Goal: Information Seeking & Learning: Learn about a topic

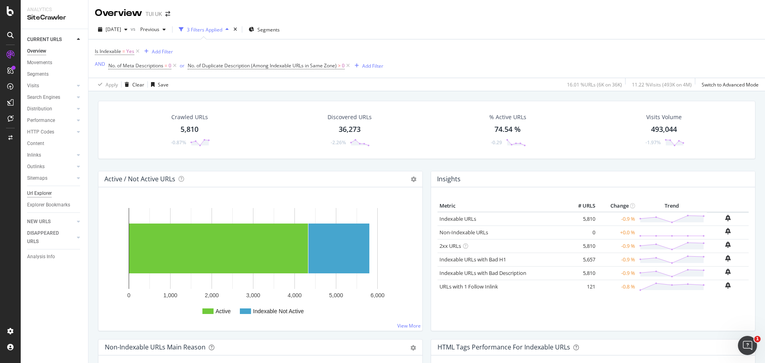
click at [44, 194] on div "Url Explorer" at bounding box center [39, 193] width 25 height 8
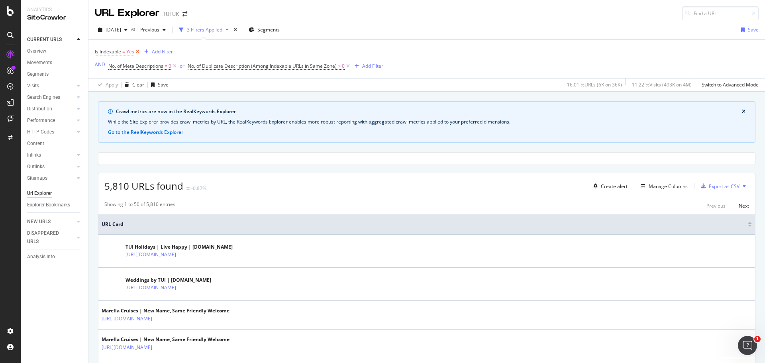
click at [135, 53] on icon at bounding box center [137, 52] width 7 height 8
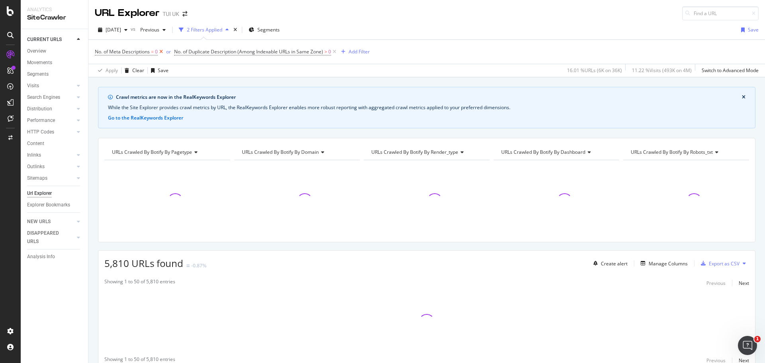
click at [159, 53] on icon at bounding box center [161, 52] width 7 height 8
click at [258, 51] on icon at bounding box center [255, 52] width 7 height 8
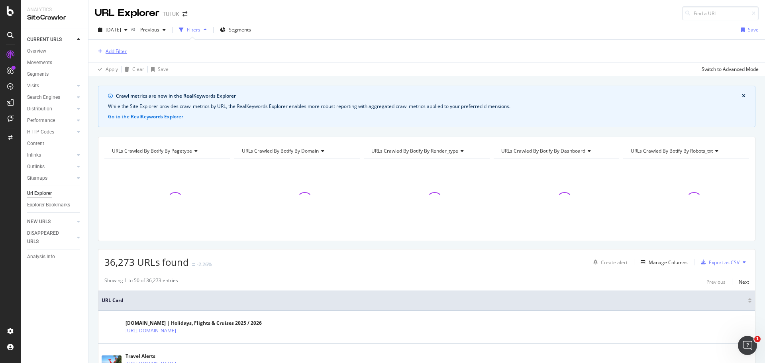
click at [113, 52] on div "Add Filter" at bounding box center [116, 51] width 21 height 7
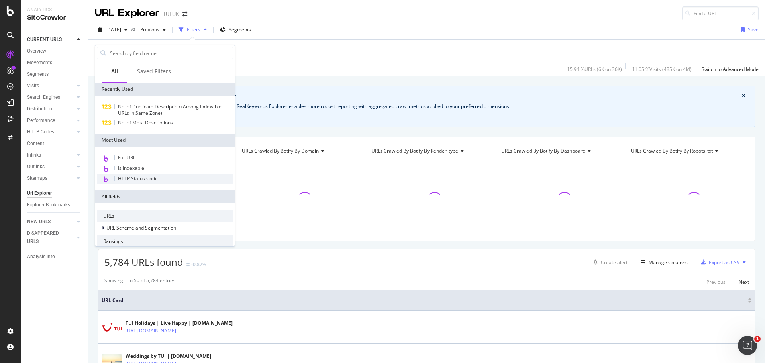
click at [143, 179] on span "HTTP Status Code" at bounding box center [138, 178] width 40 height 7
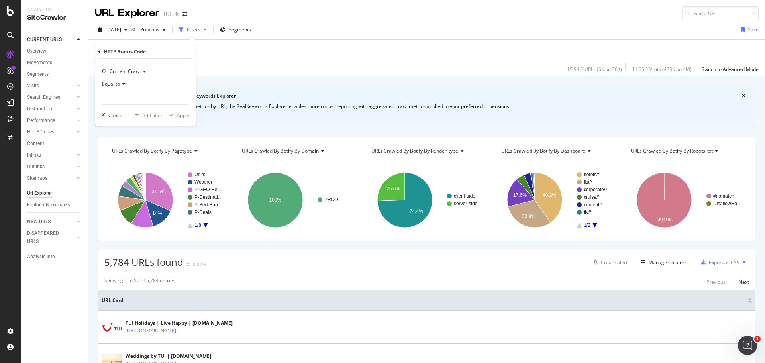
click at [126, 87] on div "Equal to" at bounding box center [146, 84] width 88 height 13
click at [134, 163] on div "Between" at bounding box center [146, 162] width 85 height 10
click at [148, 95] on input "0" at bounding box center [146, 98] width 88 height 13
type input "300"
click at [138, 116] on input "1" at bounding box center [146, 121] width 88 height 13
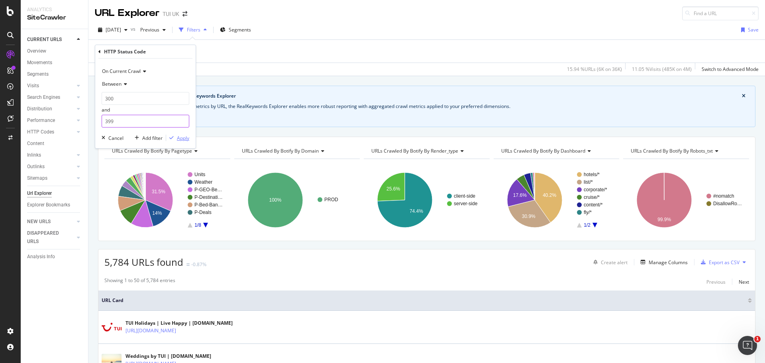
type input "399"
click at [175, 135] on div "Apply" at bounding box center [177, 137] width 23 height 7
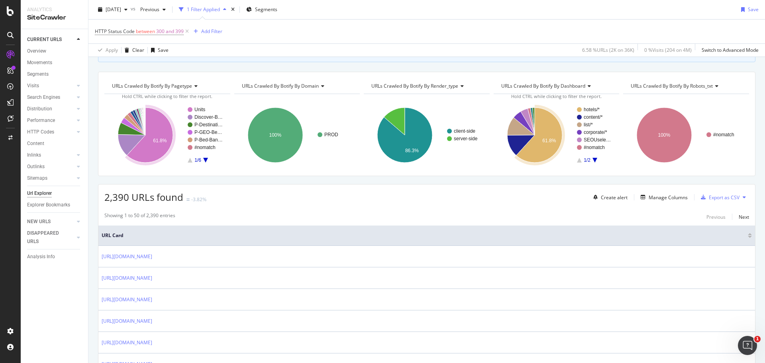
scroll to position [98, 0]
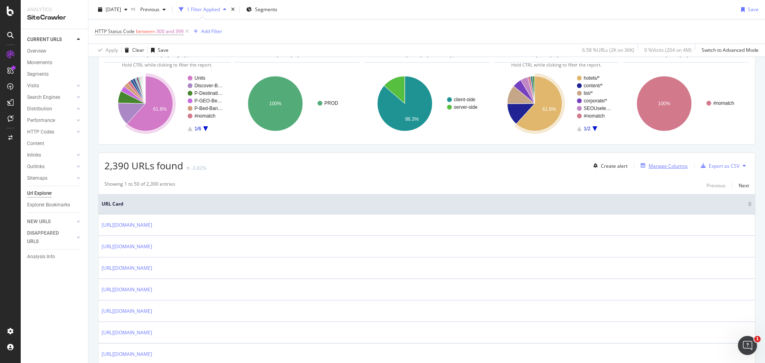
click at [659, 169] on div "Manage Columns" at bounding box center [668, 166] width 39 height 7
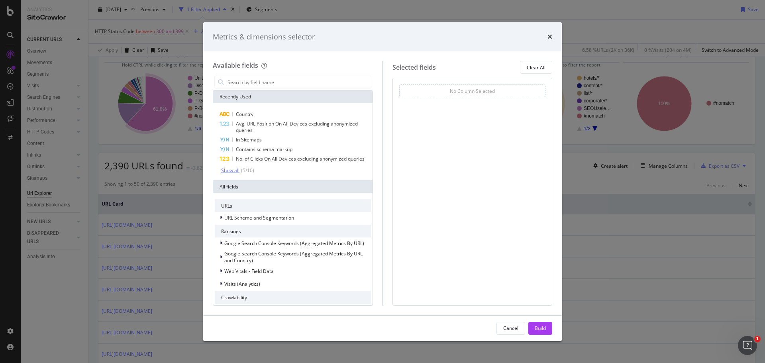
click at [231, 173] on div "Show all" at bounding box center [230, 171] width 18 height 6
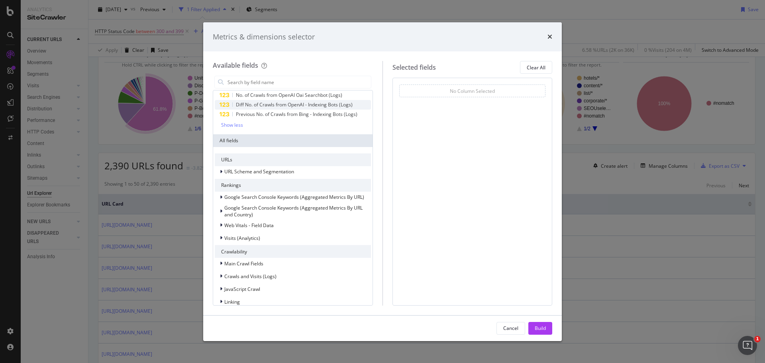
scroll to position [0, 0]
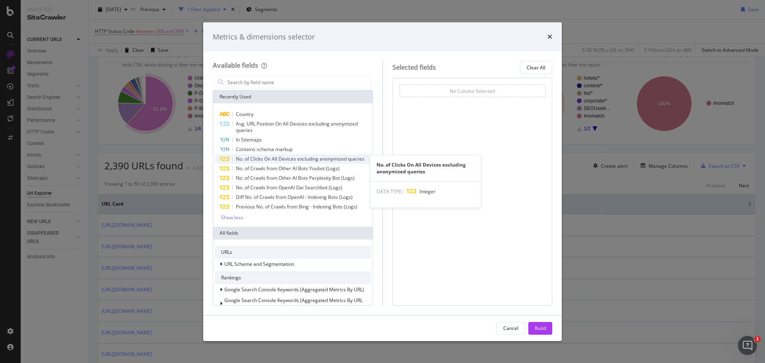
click at [252, 161] on span "No. of Clicks On All Devices excluding anonymized queries" at bounding box center [300, 158] width 129 height 7
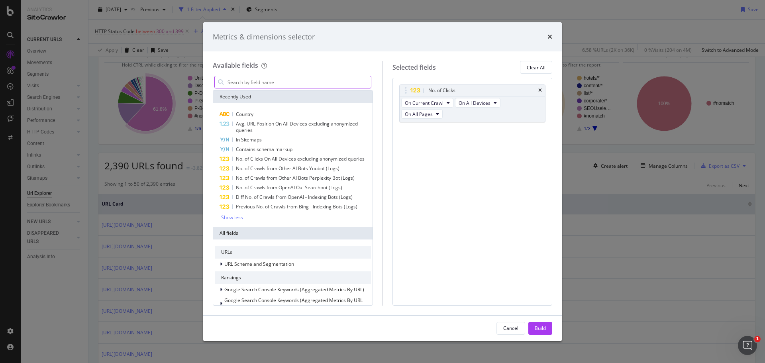
click at [272, 86] on input "modal" at bounding box center [299, 82] width 144 height 12
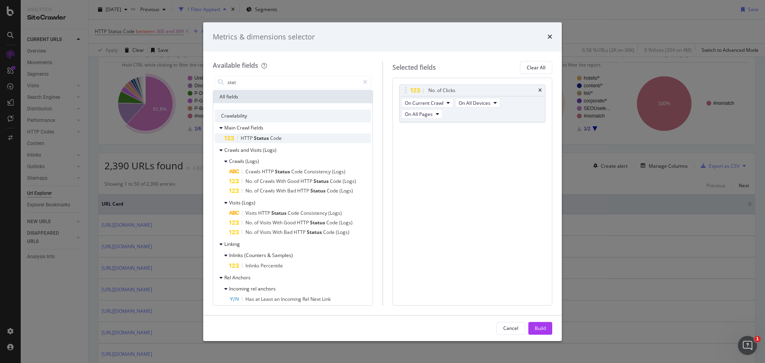
click at [250, 139] on span "HTTP" at bounding box center [247, 138] width 13 height 7
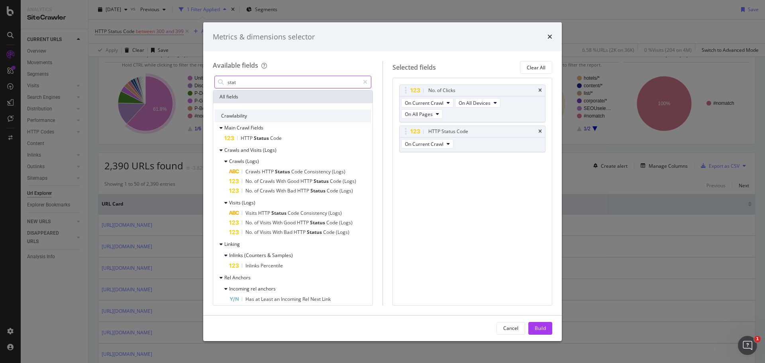
click at [275, 80] on input "stat" at bounding box center [293, 82] width 133 height 12
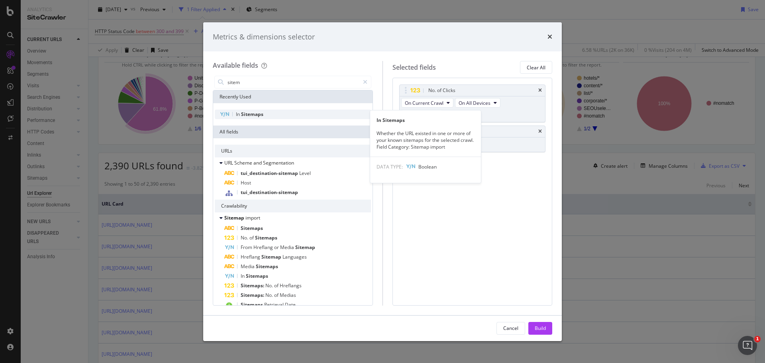
click at [248, 117] on span "Sitemaps" at bounding box center [252, 114] width 22 height 7
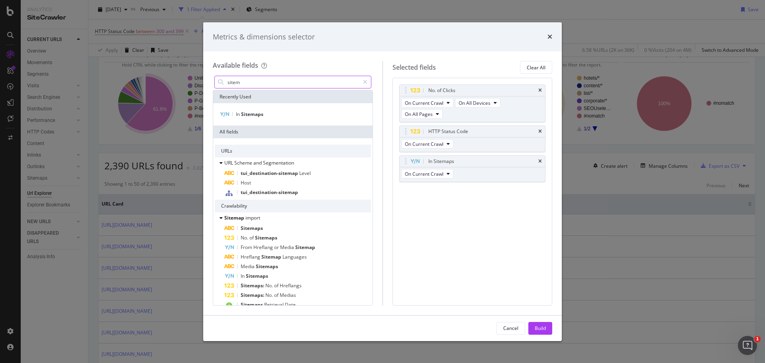
click at [274, 85] on input "sitem" at bounding box center [293, 82] width 133 height 12
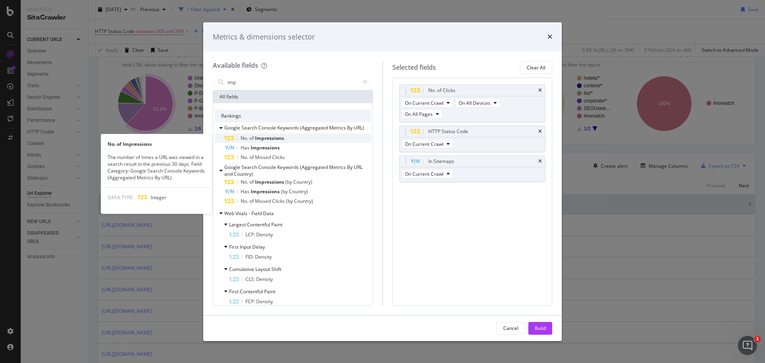
click at [264, 136] on span "Impressions" at bounding box center [269, 138] width 29 height 7
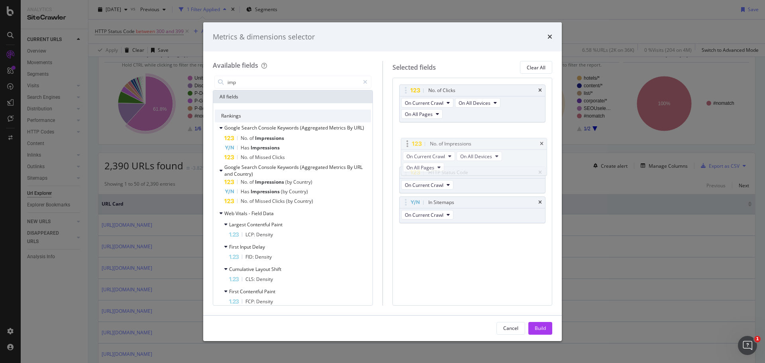
drag, startPoint x: 435, startPoint y: 190, endPoint x: 433, endPoint y: 132, distance: 58.6
click at [433, 132] on body "Analytics SiteCrawler CURRENT URLS Overview Movements Segments Visits Analysis …" at bounding box center [382, 181] width 765 height 363
drag, startPoint x: 411, startPoint y: 171, endPoint x: 414, endPoint y: 87, distance: 84.6
click at [414, 87] on body "Analytics SiteCrawler CURRENT URLS Overview Movements Segments Visits Analysis …" at bounding box center [382, 181] width 765 height 363
click at [301, 83] on input "imp" at bounding box center [293, 82] width 133 height 12
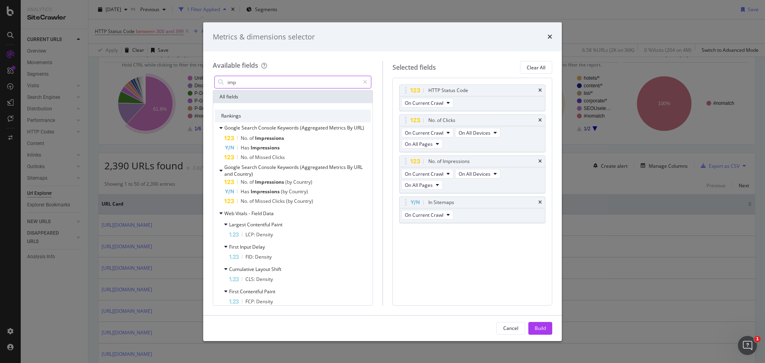
click at [301, 83] on input "imp" at bounding box center [293, 82] width 133 height 12
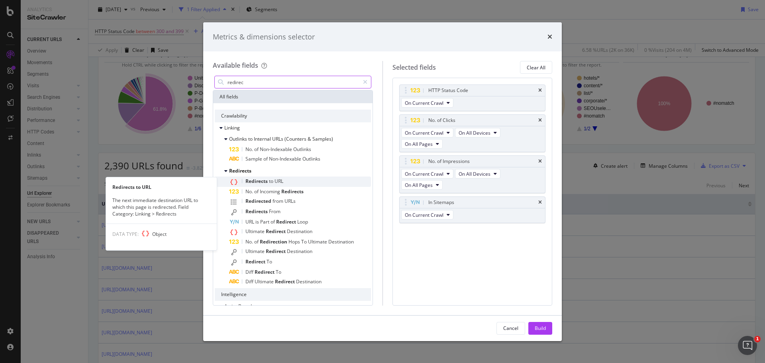
type input "redirec"
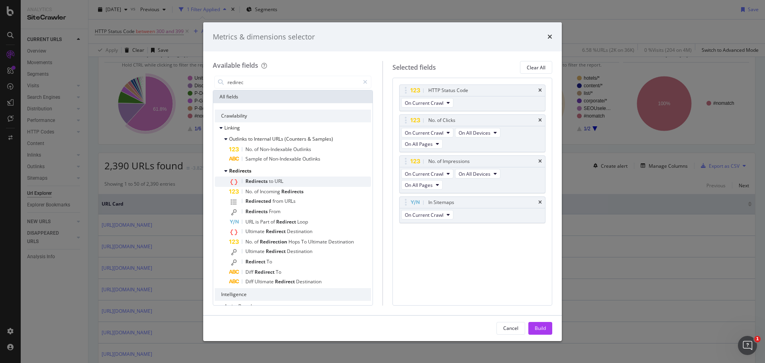
click at [267, 181] on span "Redirects" at bounding box center [258, 181] width 24 height 7
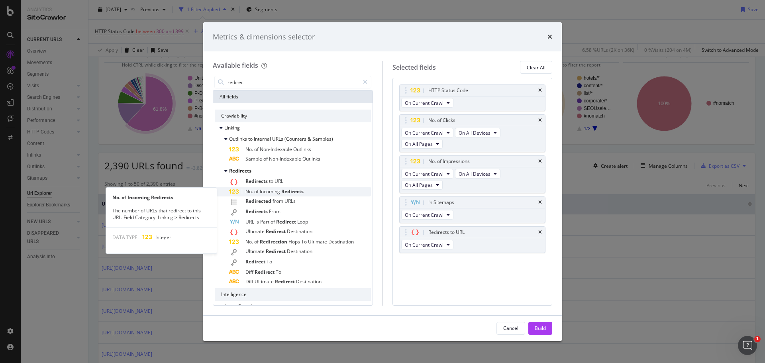
click at [269, 194] on span "Incoming" at bounding box center [271, 191] width 22 height 7
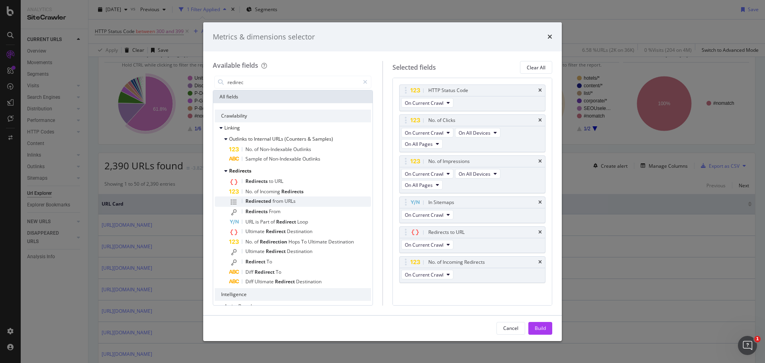
click at [269, 201] on span "Redirected" at bounding box center [259, 201] width 27 height 7
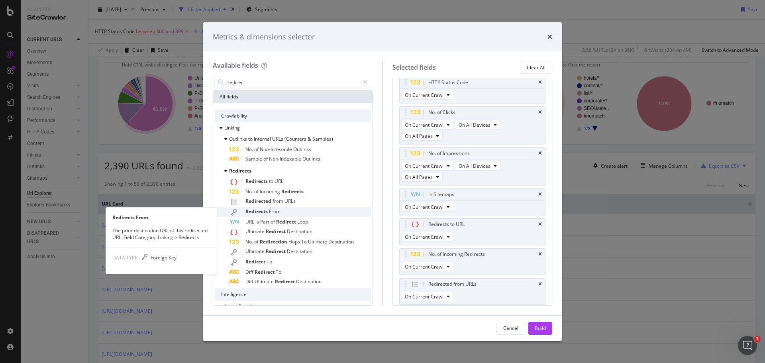
click at [269, 208] on div "Redirects From" at bounding box center [300, 212] width 142 height 10
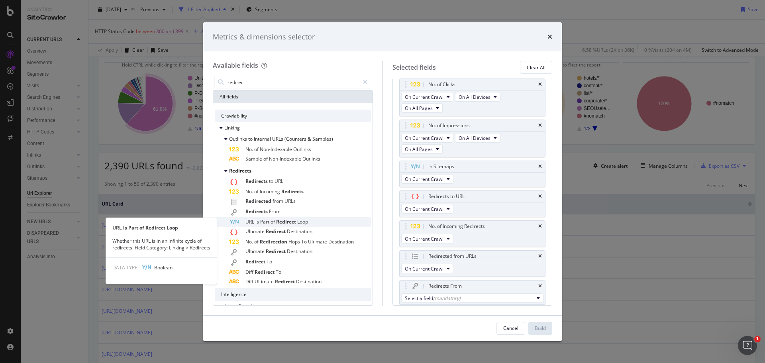
click at [269, 218] on div "URL is Part of Redirect Loop" at bounding box center [300, 222] width 142 height 10
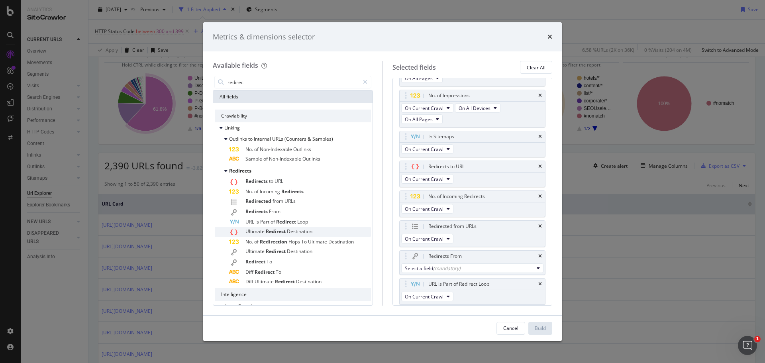
click at [277, 233] on span "Redirect" at bounding box center [276, 231] width 21 height 7
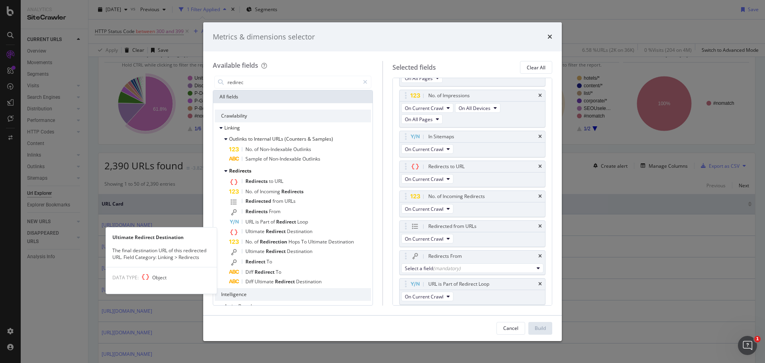
scroll to position [96, 0]
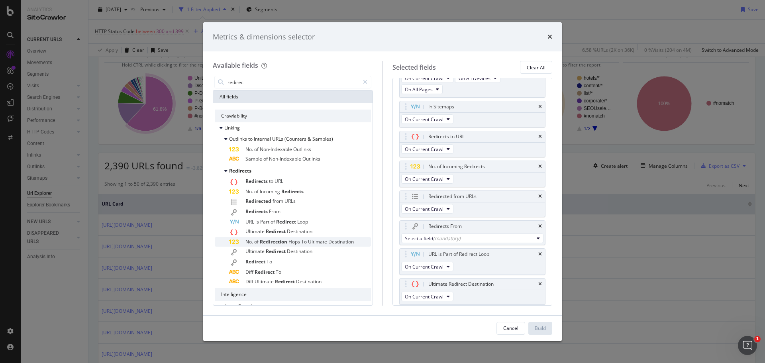
click at [277, 243] on span "Redirection" at bounding box center [274, 241] width 29 height 7
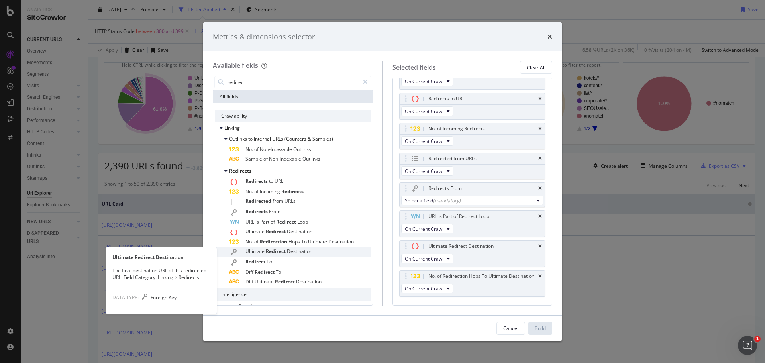
click at [276, 250] on span "Redirect" at bounding box center [276, 251] width 21 height 7
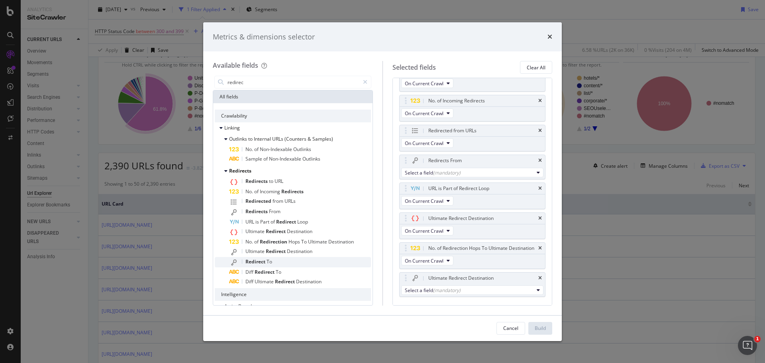
click at [268, 259] on span "To" at bounding box center [270, 261] width 6 height 7
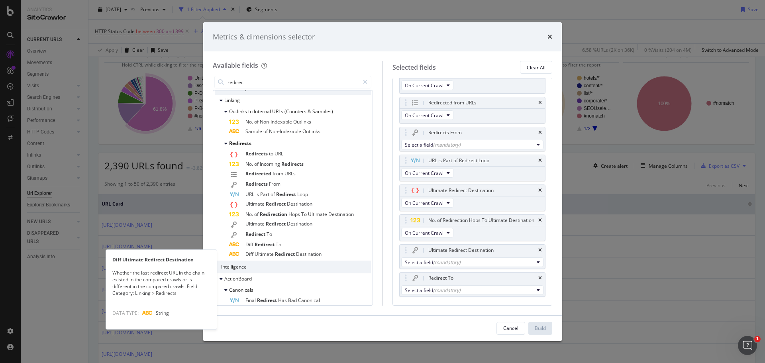
scroll to position [28, 0]
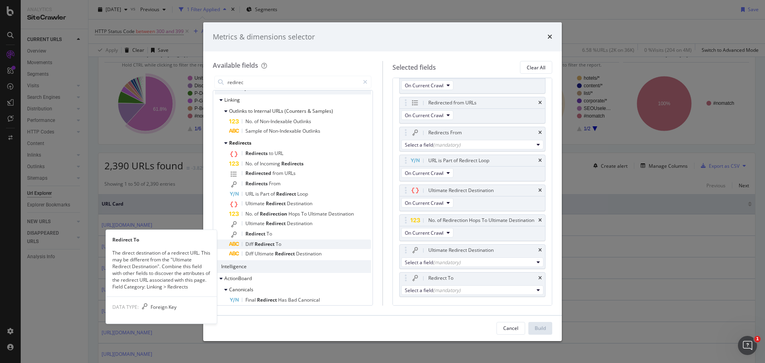
click at [272, 240] on div "Diff Redirect To" at bounding box center [300, 245] width 142 height 10
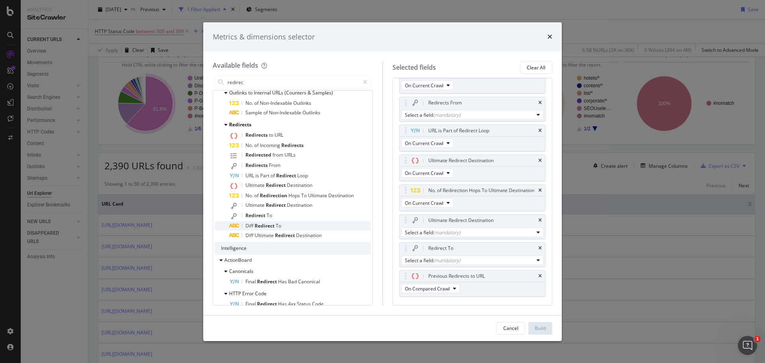
scroll to position [94, 0]
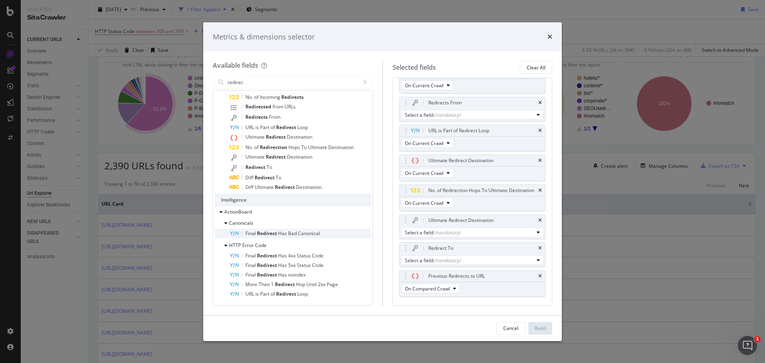
click at [281, 230] on div "Final Redirect Has Bad Canonical" at bounding box center [300, 234] width 142 height 10
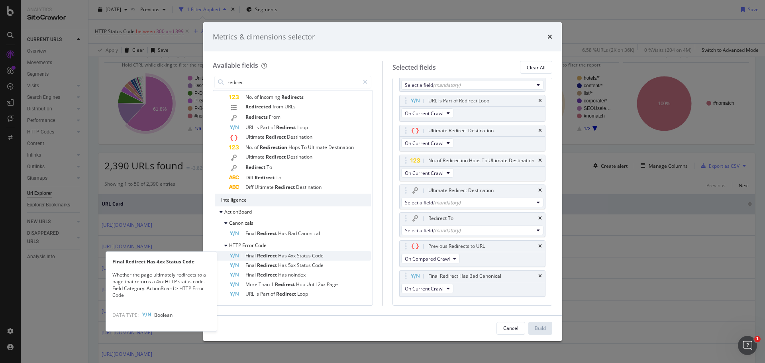
click at [281, 254] on span "Has" at bounding box center [283, 255] width 10 height 7
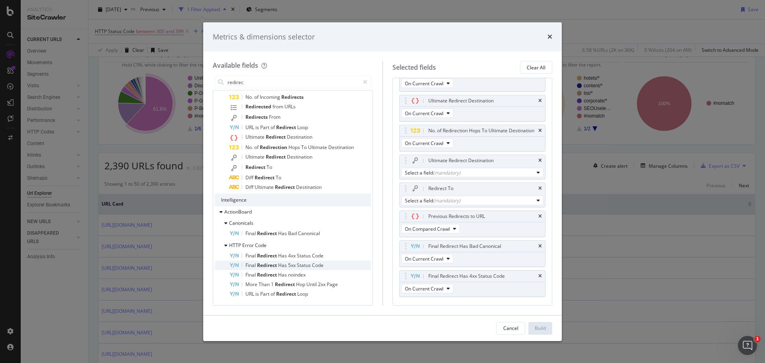
click at [278, 263] on span "Has" at bounding box center [283, 265] width 10 height 7
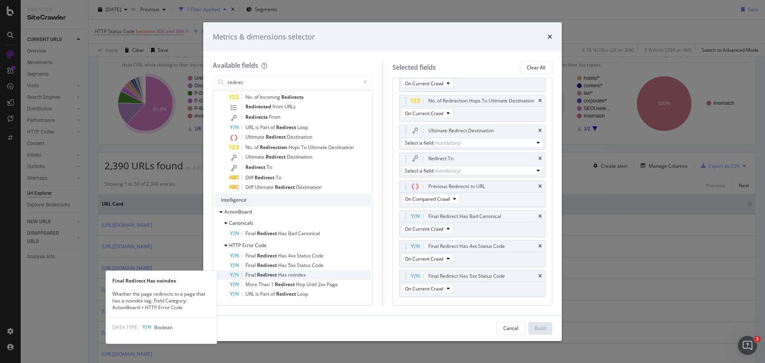
click at [279, 273] on span "Has" at bounding box center [283, 275] width 10 height 7
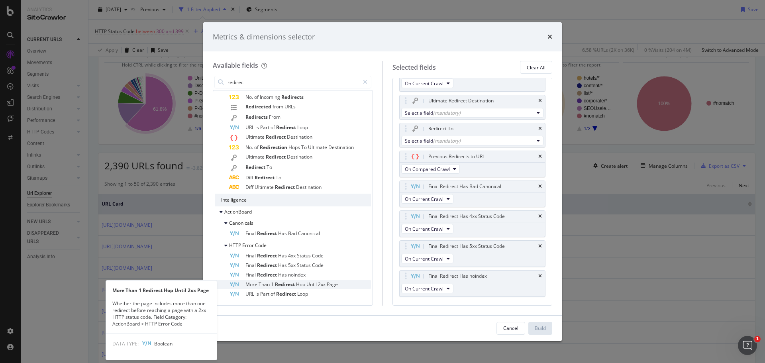
click at [283, 286] on span "Redirect" at bounding box center [285, 284] width 21 height 7
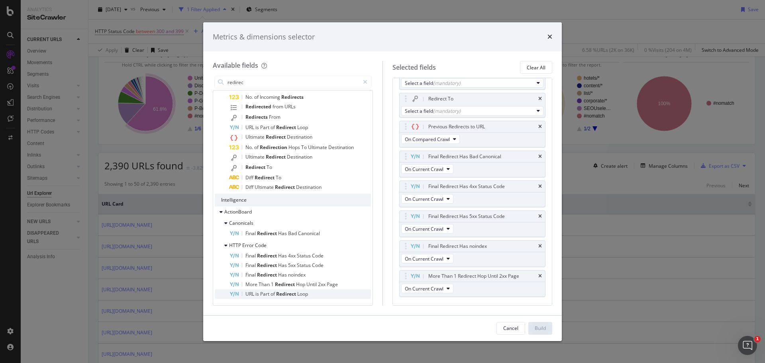
click at [286, 292] on span "Redirect" at bounding box center [286, 294] width 21 height 7
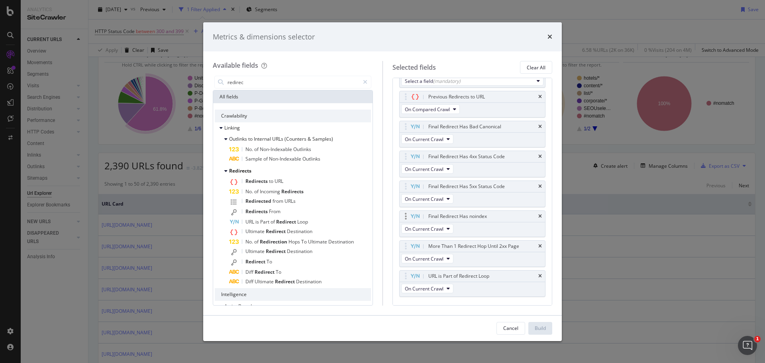
scroll to position [425, 0]
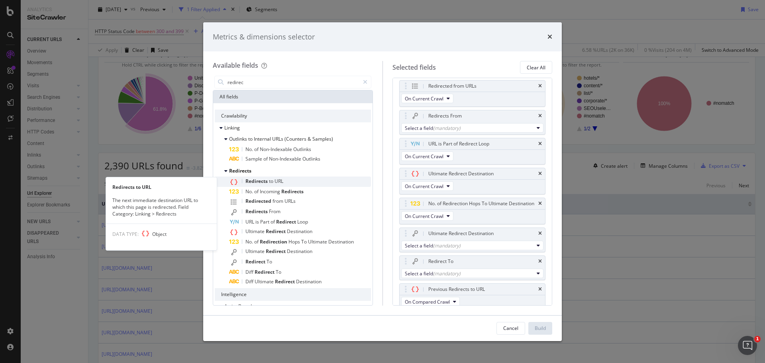
scroll to position [94, 0]
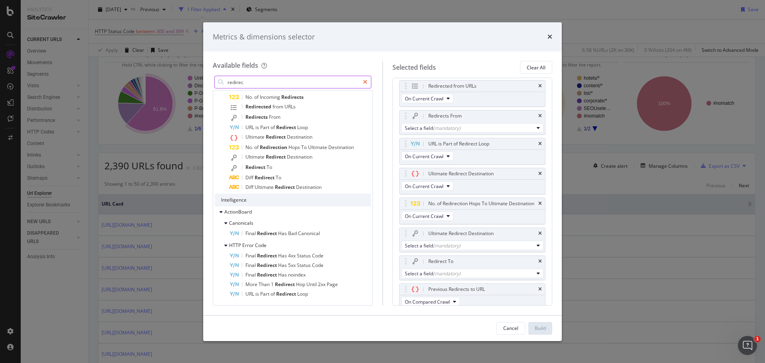
click at [367, 82] on icon "modal" at bounding box center [365, 82] width 4 height 6
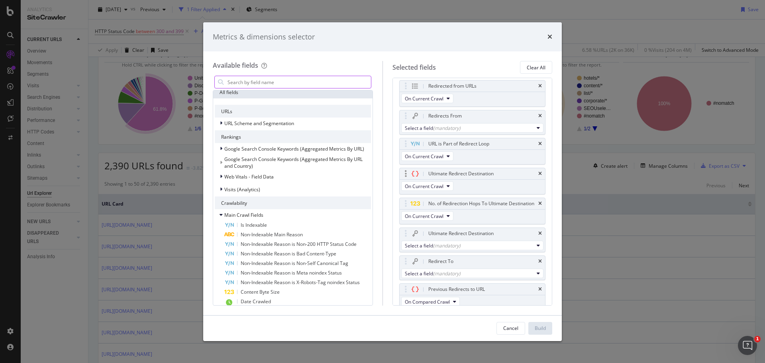
scroll to position [425, 0]
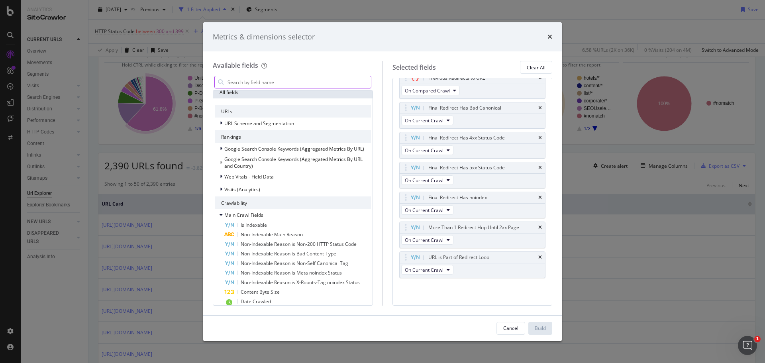
click at [505, 313] on div "Available fields Recently Used Country Avg. URL Position On All Devices excludi…" at bounding box center [382, 183] width 359 height 264
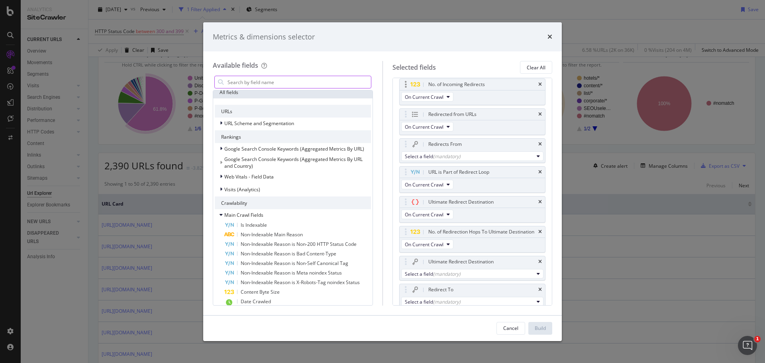
scroll to position [179, 0]
click at [539, 141] on icon "times" at bounding box center [541, 143] width 4 height 5
click at [539, 174] on icon "times" at bounding box center [541, 173] width 4 height 5
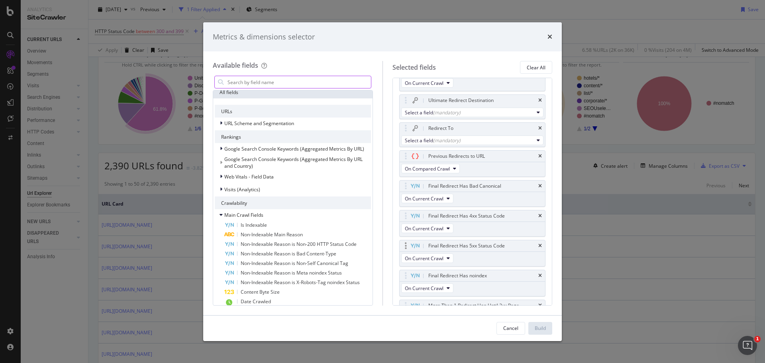
scroll to position [367, 0]
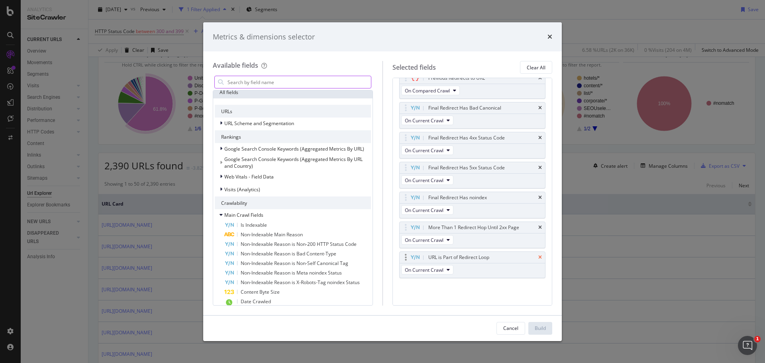
click at [539, 259] on icon "times" at bounding box center [541, 257] width 4 height 5
click at [539, 230] on icon "times" at bounding box center [541, 227] width 4 height 5
click at [539, 226] on icon "times" at bounding box center [541, 227] width 4 height 5
click at [539, 230] on icon "times" at bounding box center [541, 227] width 4 height 5
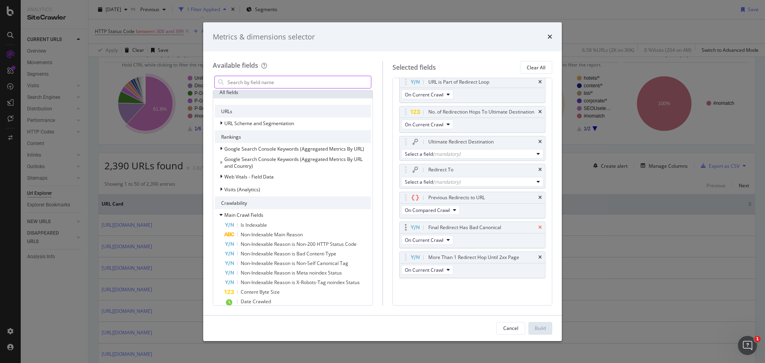
click at [539, 230] on icon "times" at bounding box center [541, 227] width 4 height 5
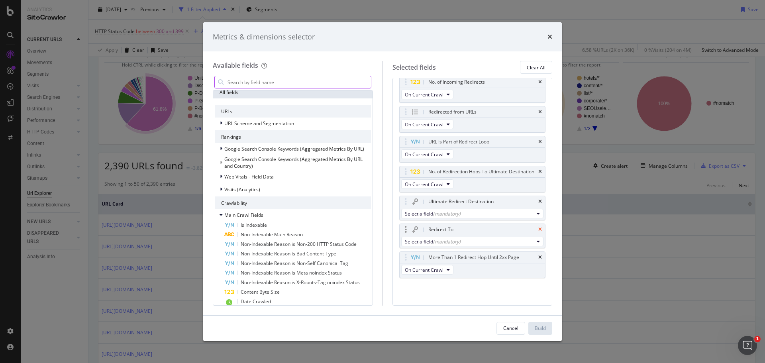
click at [539, 231] on icon "times" at bounding box center [541, 229] width 4 height 5
click at [539, 258] on icon "times" at bounding box center [541, 257] width 4 height 5
click at [539, 258] on icon "times" at bounding box center [541, 259] width 4 height 5
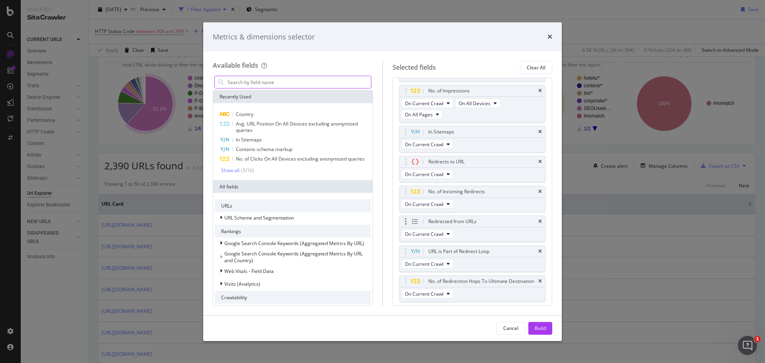
scroll to position [70, 0]
click at [537, 331] on div "Build" at bounding box center [540, 328] width 11 height 7
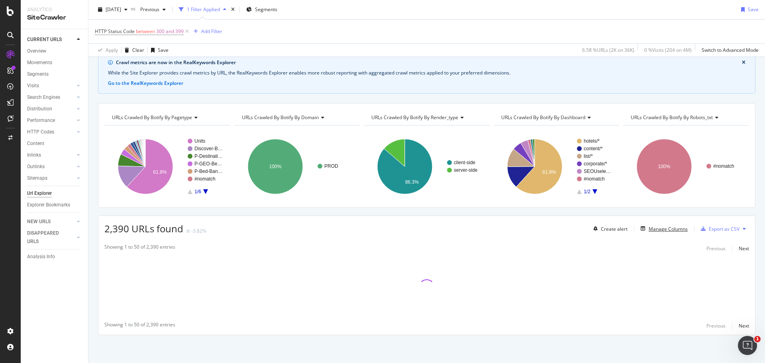
scroll to position [35, 0]
